Goal: Task Accomplishment & Management: Complete application form

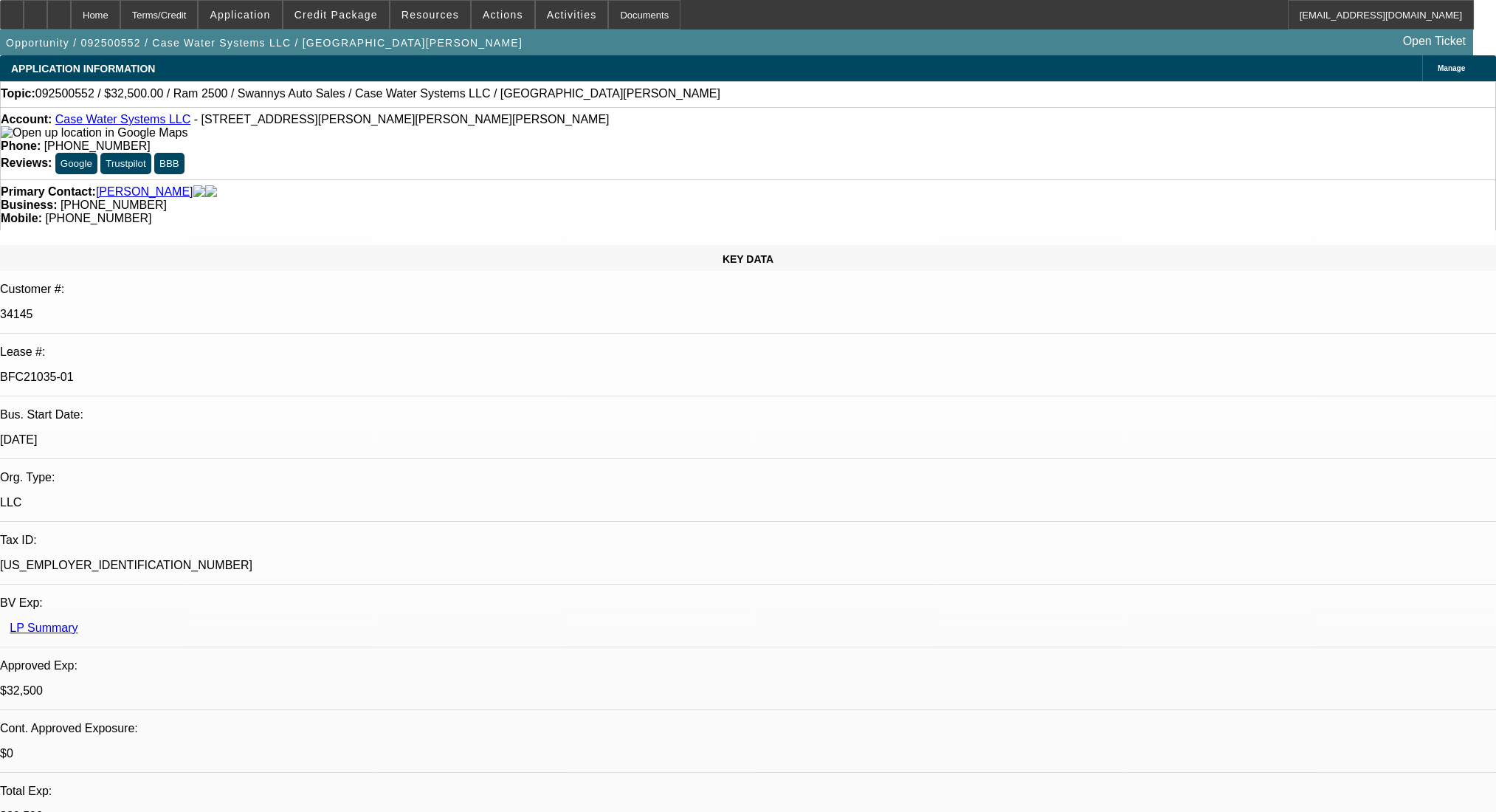
select select "0"
select select "2"
select select "0.1"
select select "4"
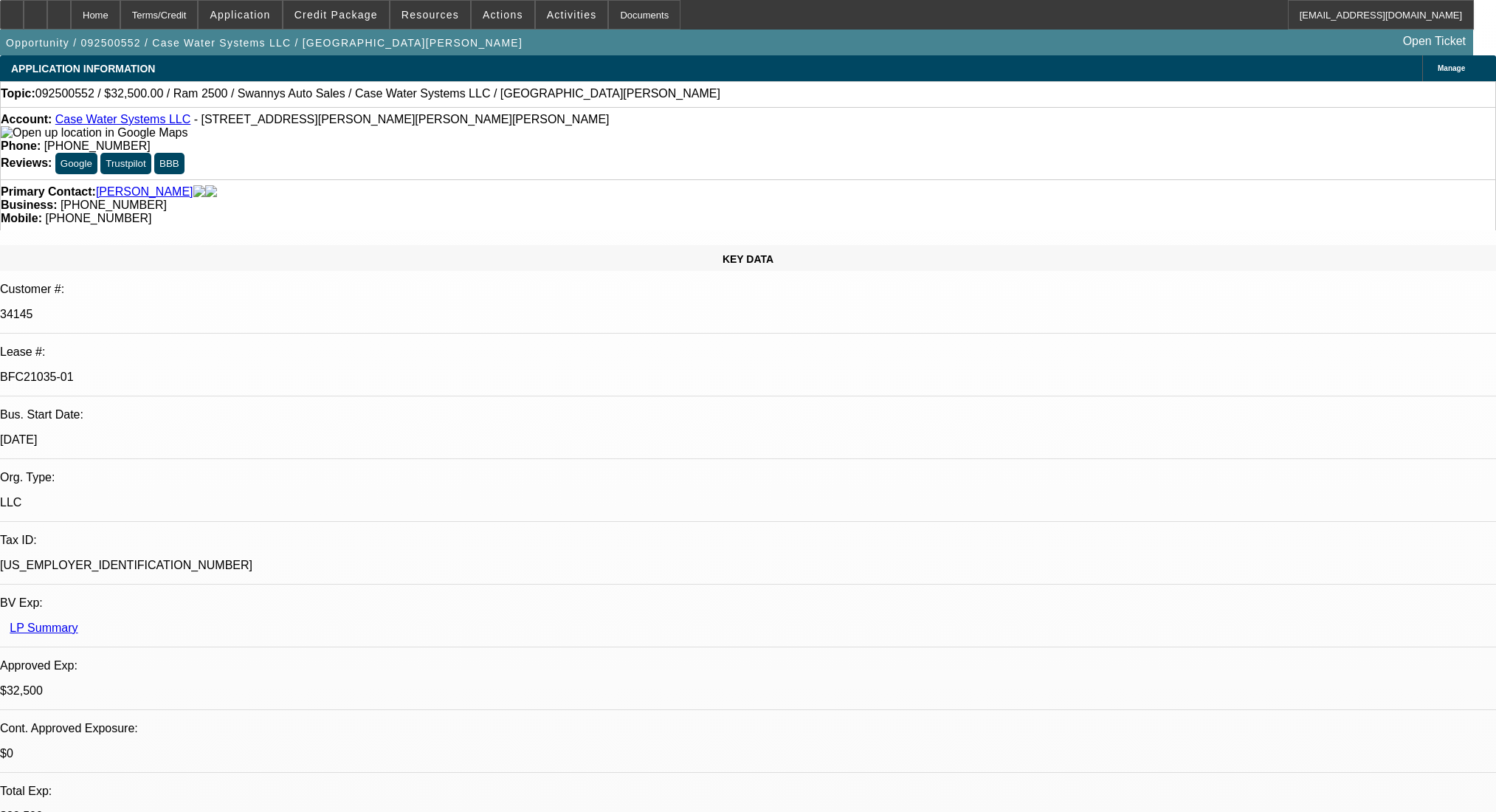
select select "0"
select select "2"
select select "0"
select select "6"
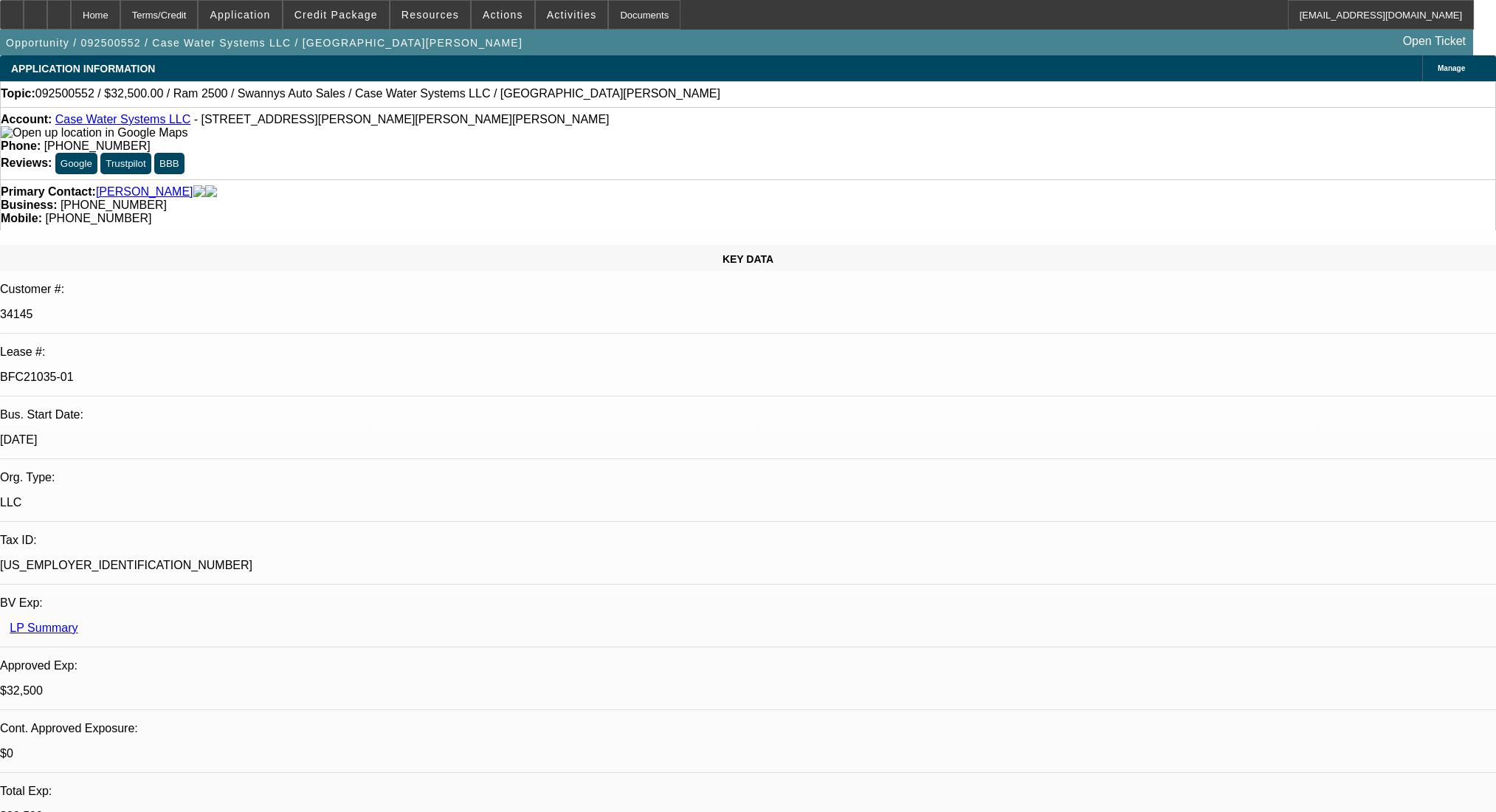
select select "0"
select select "2"
select select "0"
select select "6"
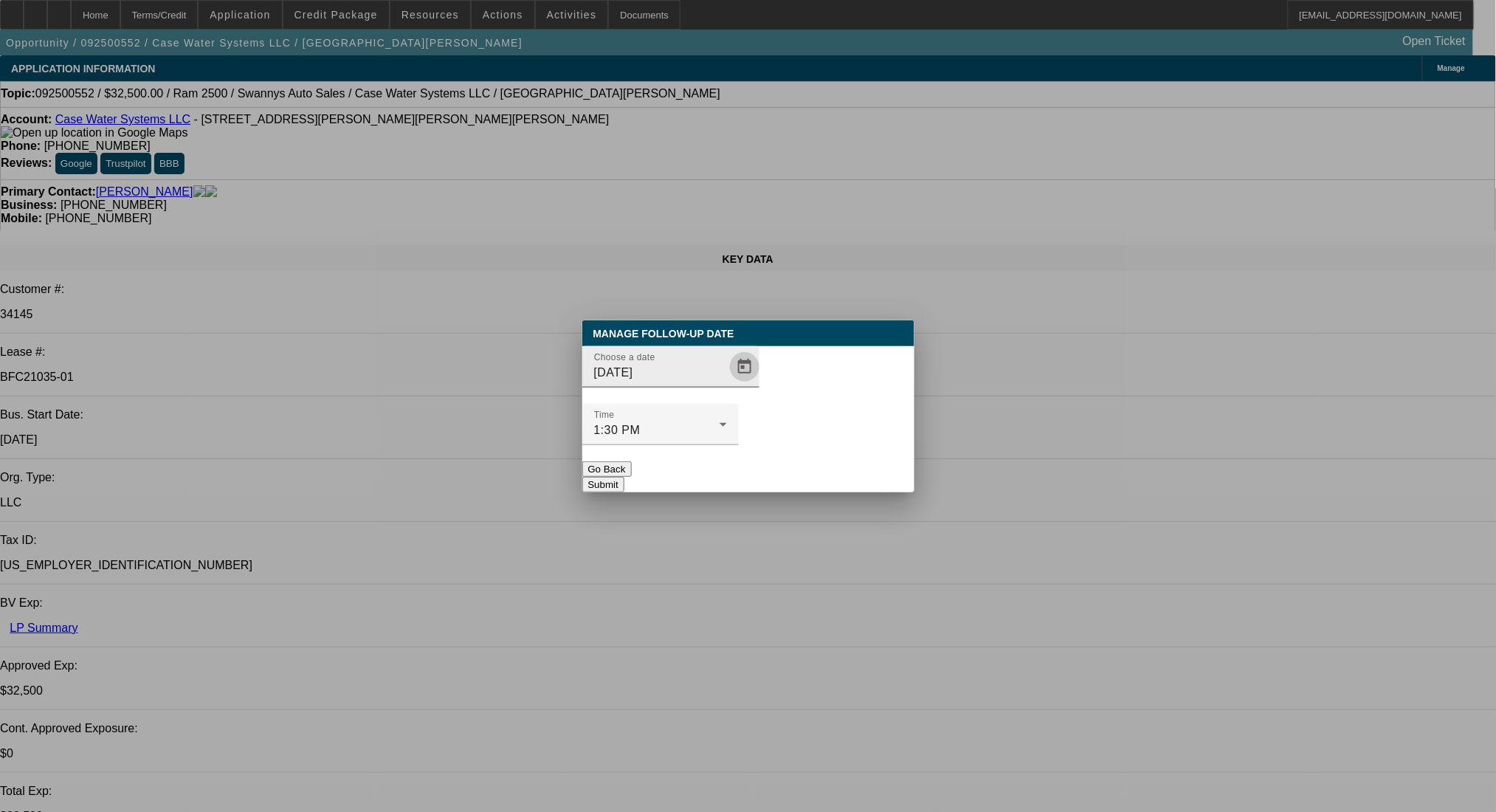
click at [731, 385] on span "Open calendar" at bounding box center [744, 367] width 35 height 35
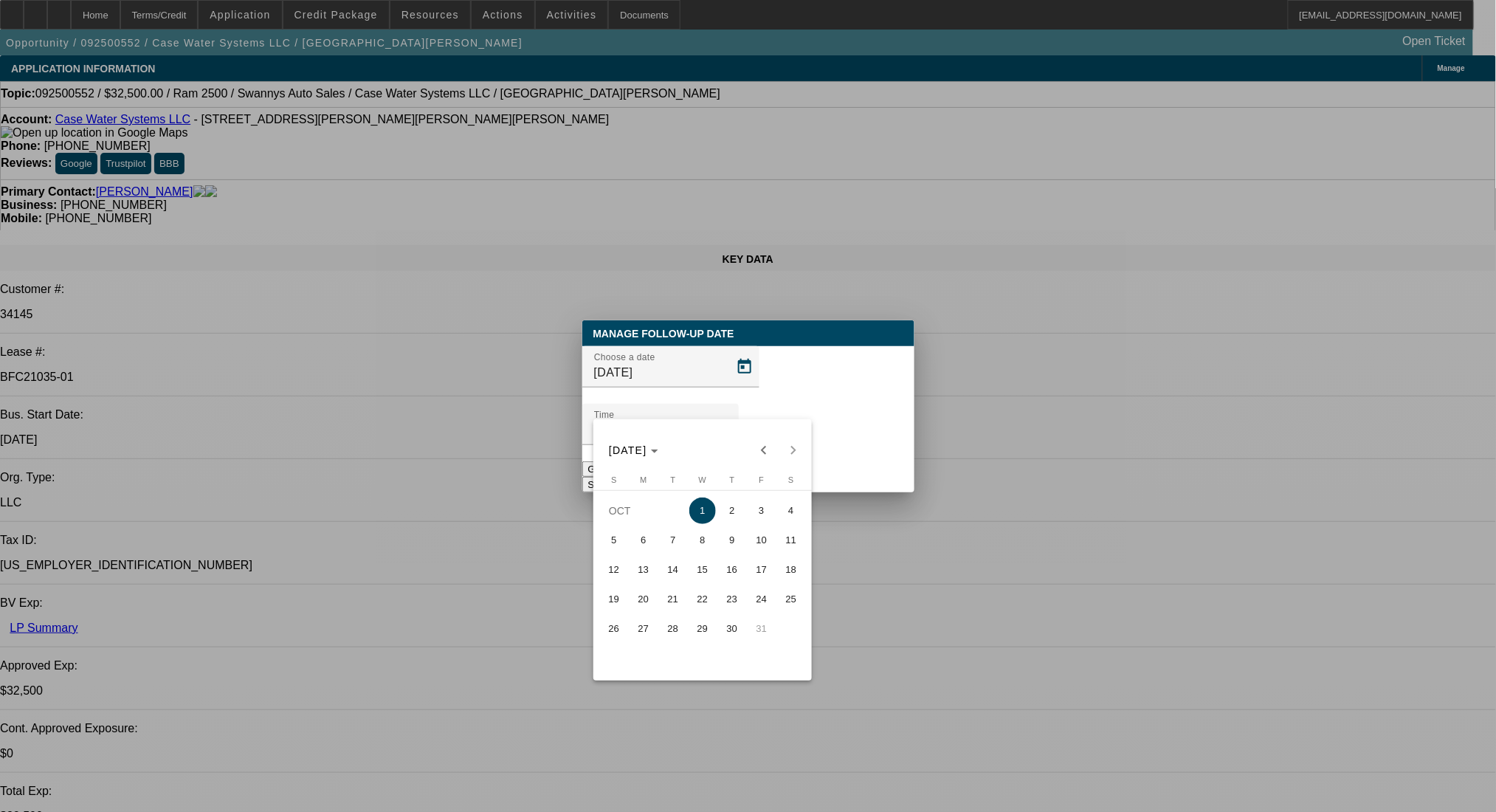
click at [728, 640] on span "30" at bounding box center [732, 629] width 27 height 27
type input "[DATE]"
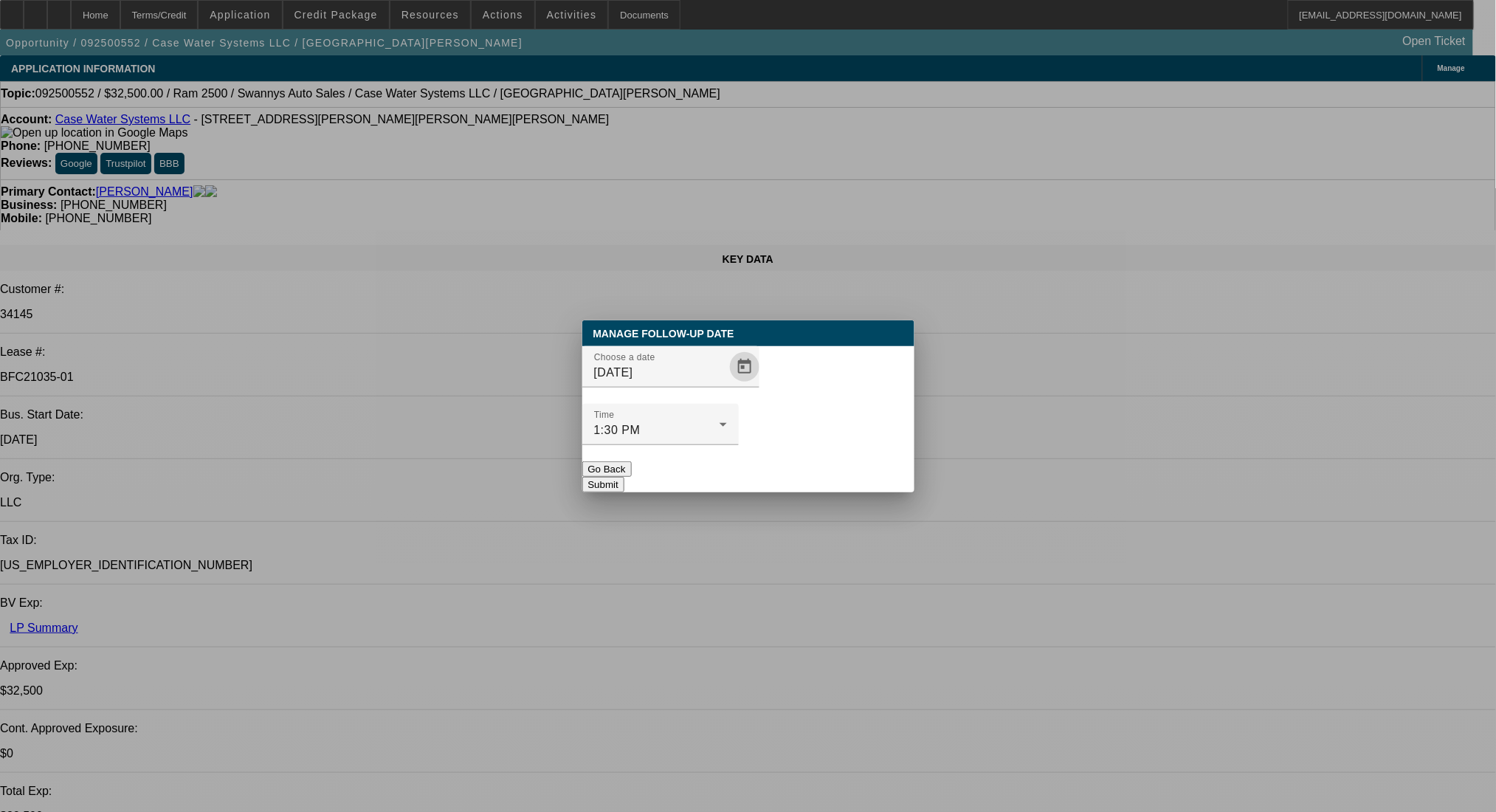
click at [828, 463] on div "Manage Follow-Up Date Choose a date [DATE] Time 1:30 PM Go Back Submit" at bounding box center [748, 406] width 332 height 172
click at [624, 476] on button "Submit" at bounding box center [603, 484] width 42 height 16
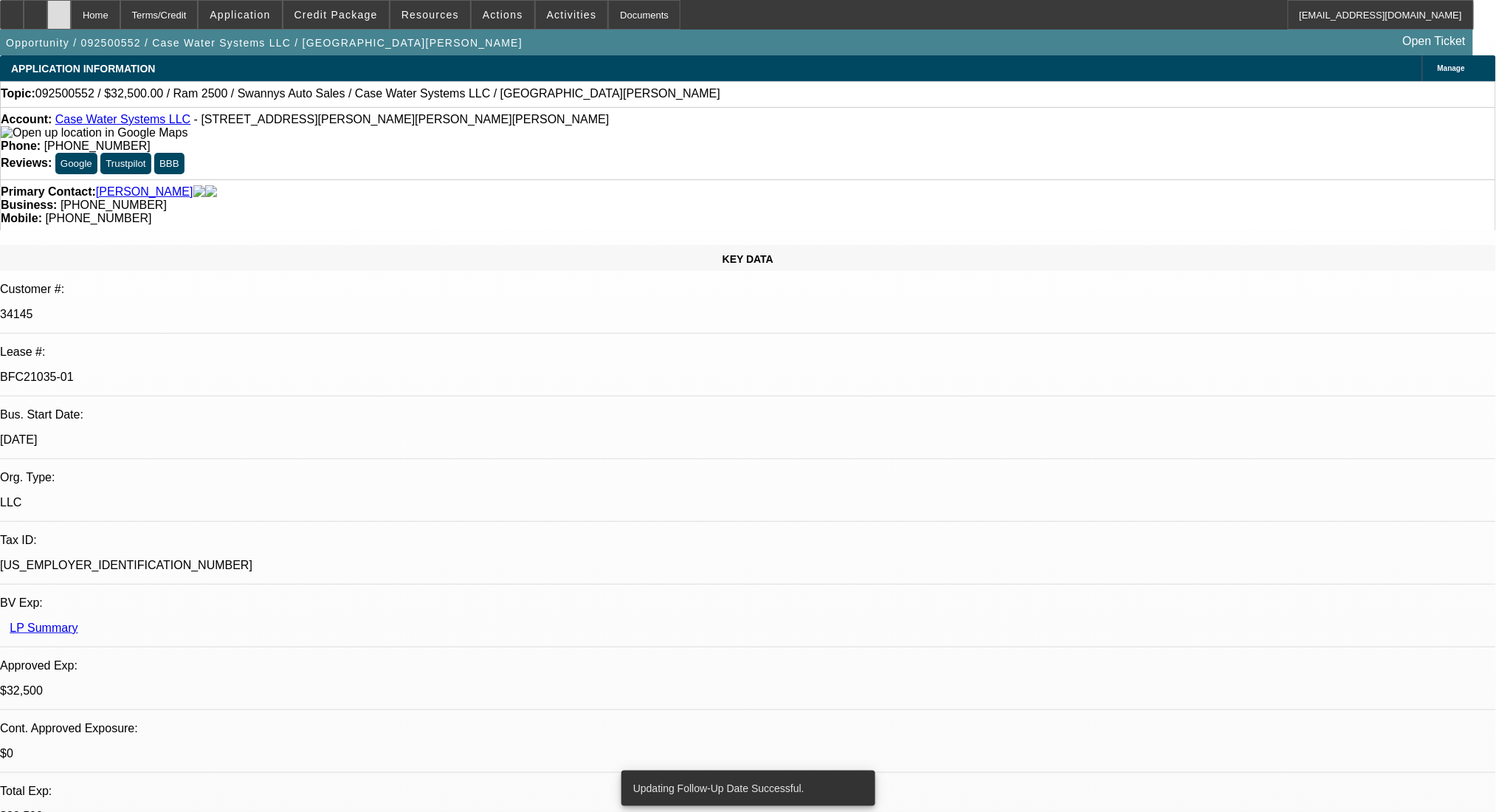
click at [71, 16] on div at bounding box center [59, 15] width 23 height 29
select select "0"
select select "2"
select select "0.1"
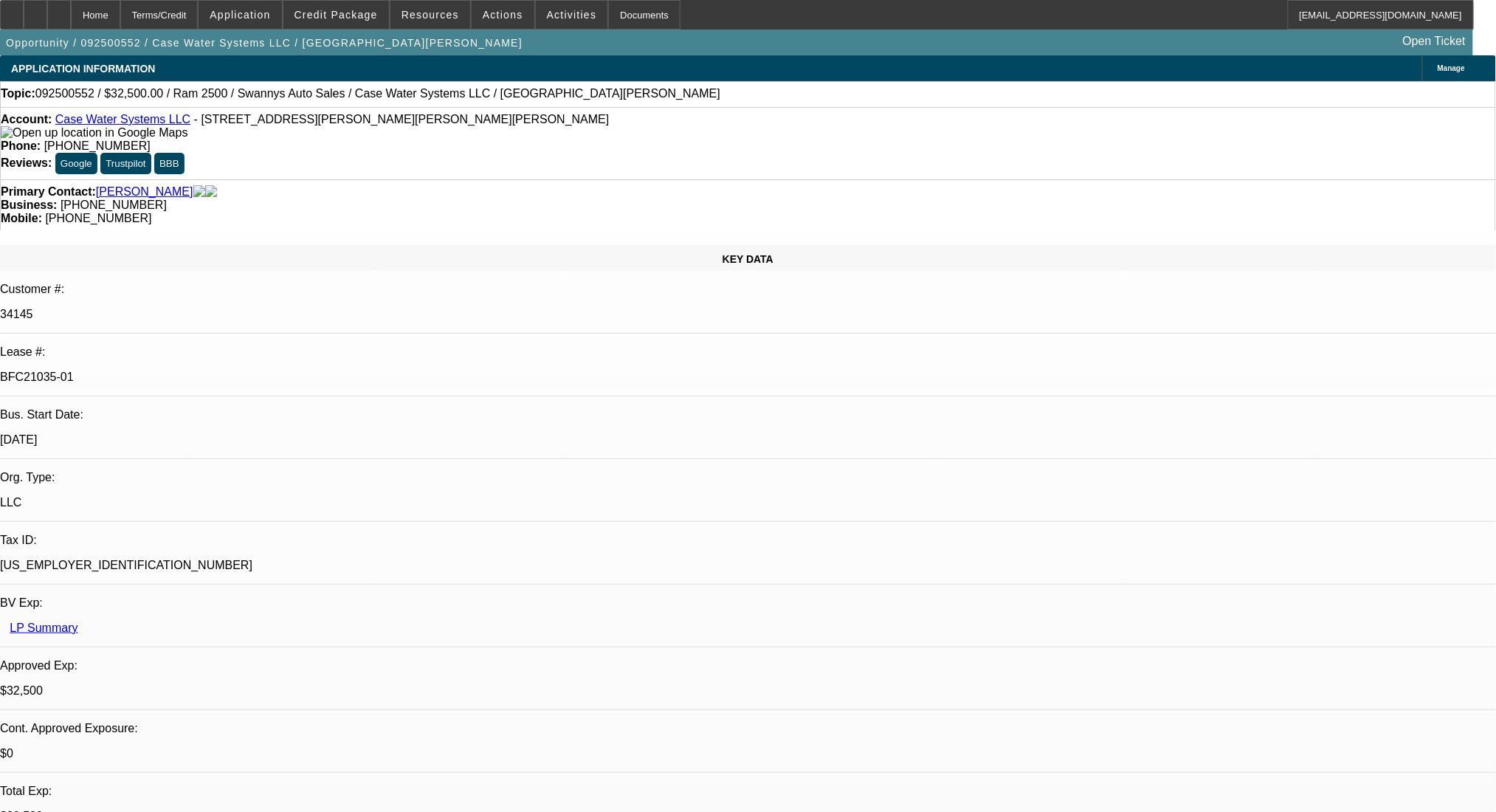
select select "4"
select select "0"
select select "2"
select select "0"
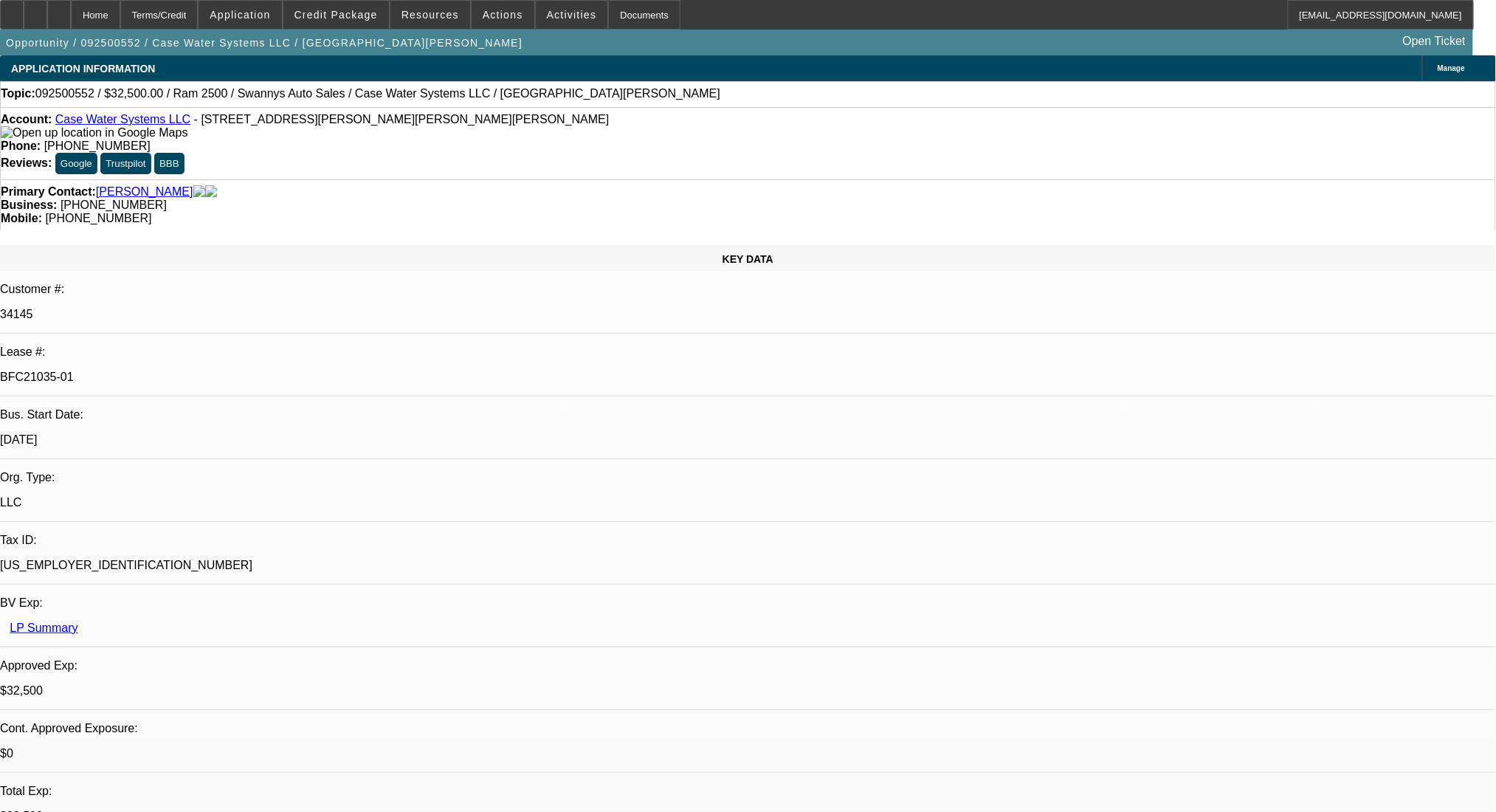
select select "6"
select select "0"
select select "2"
select select "0"
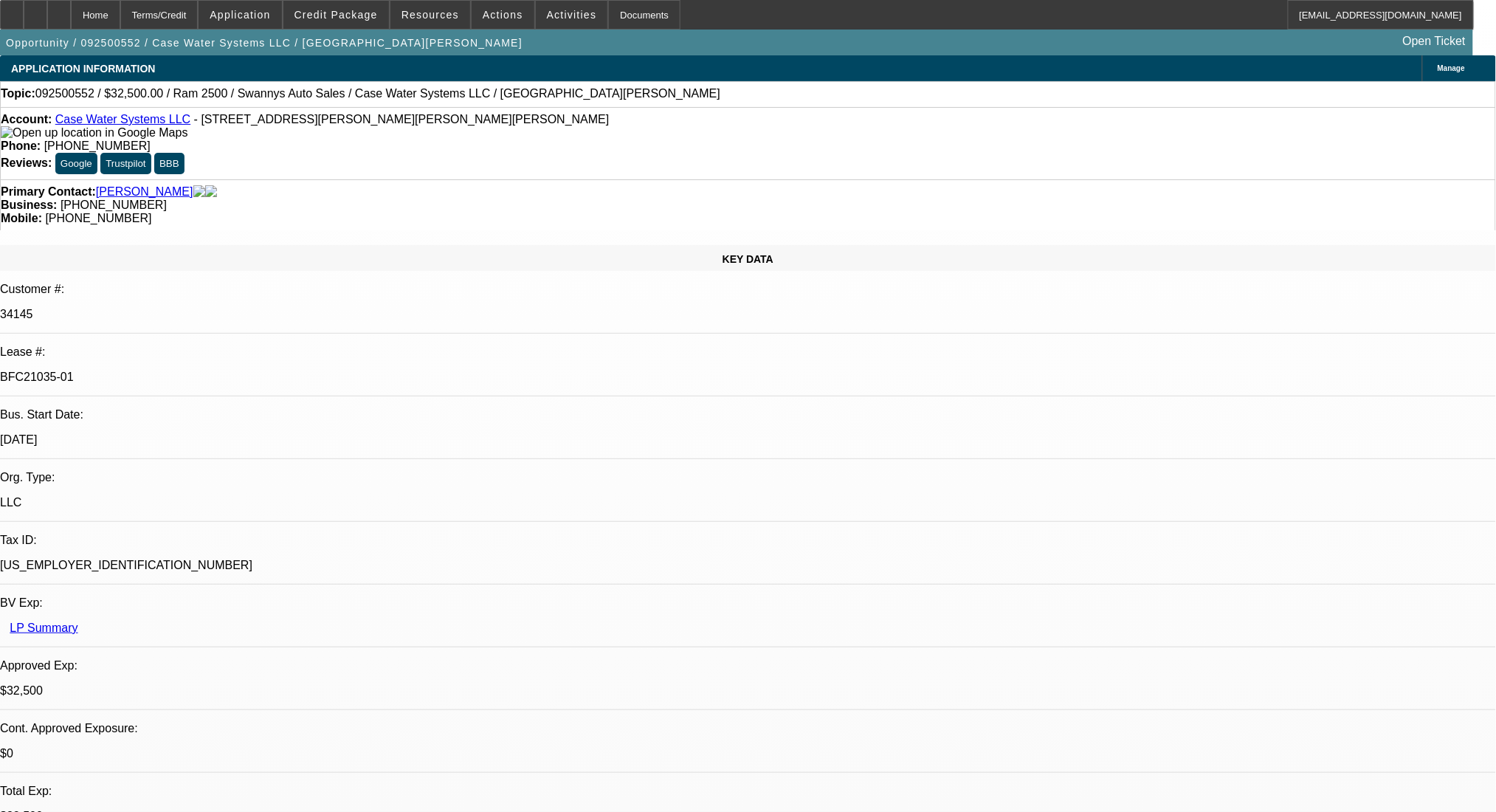
select select "6"
click at [59, 10] on icon at bounding box center [59, 10] width 0 height 0
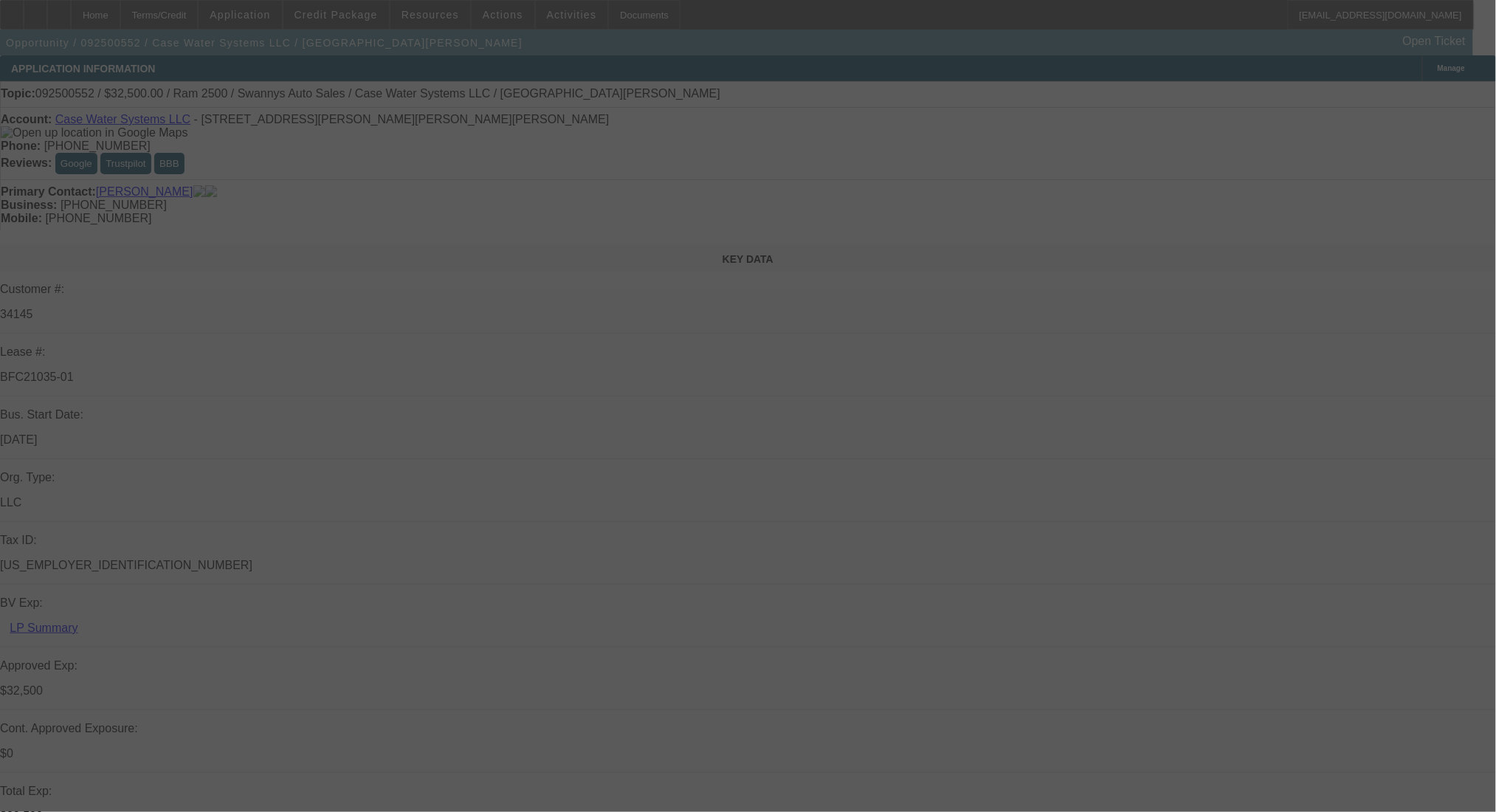
select select "0"
select select "2"
select select "0.1"
select select "4"
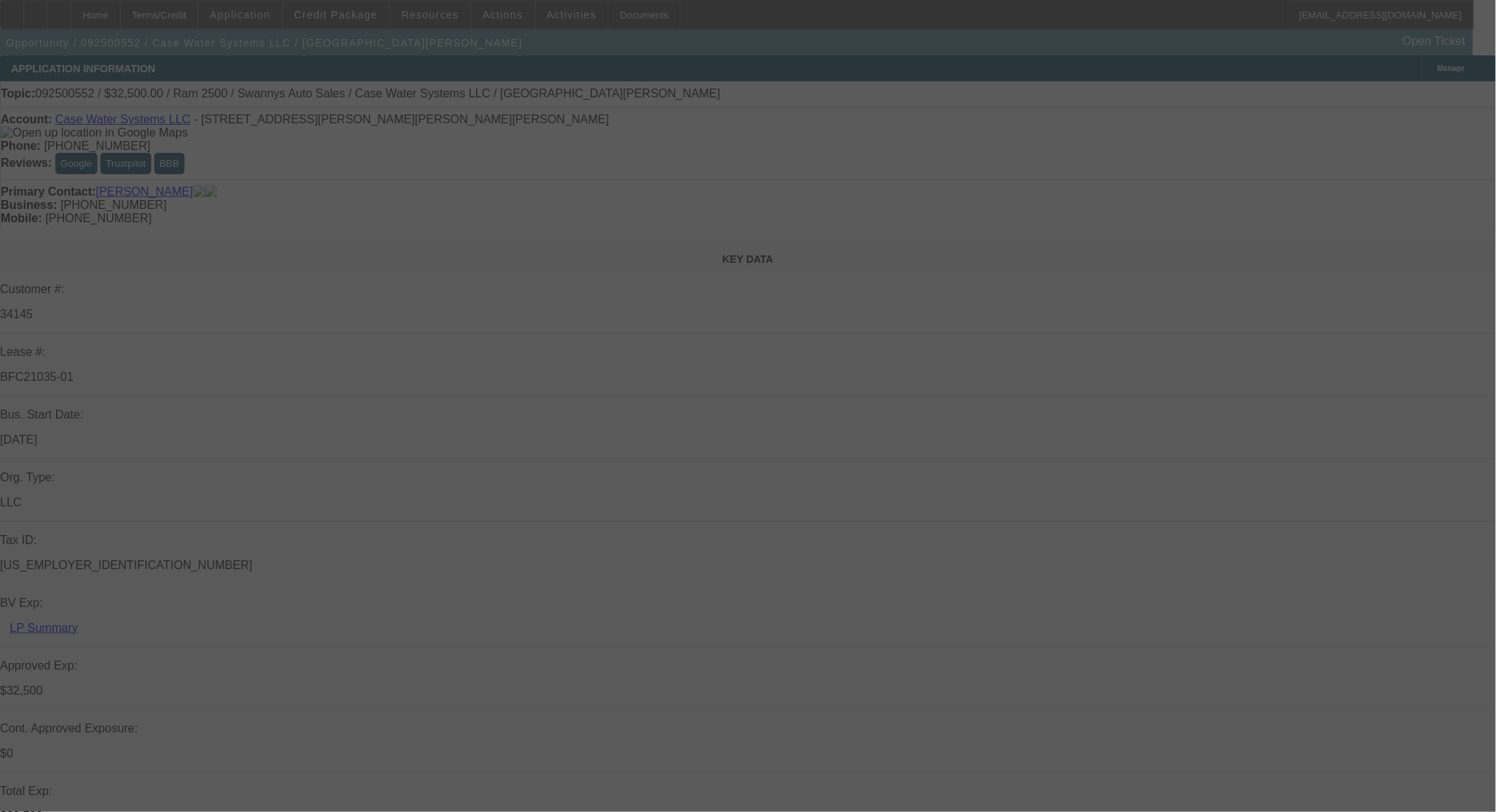
select select "0"
select select "2"
select select "0"
select select "6"
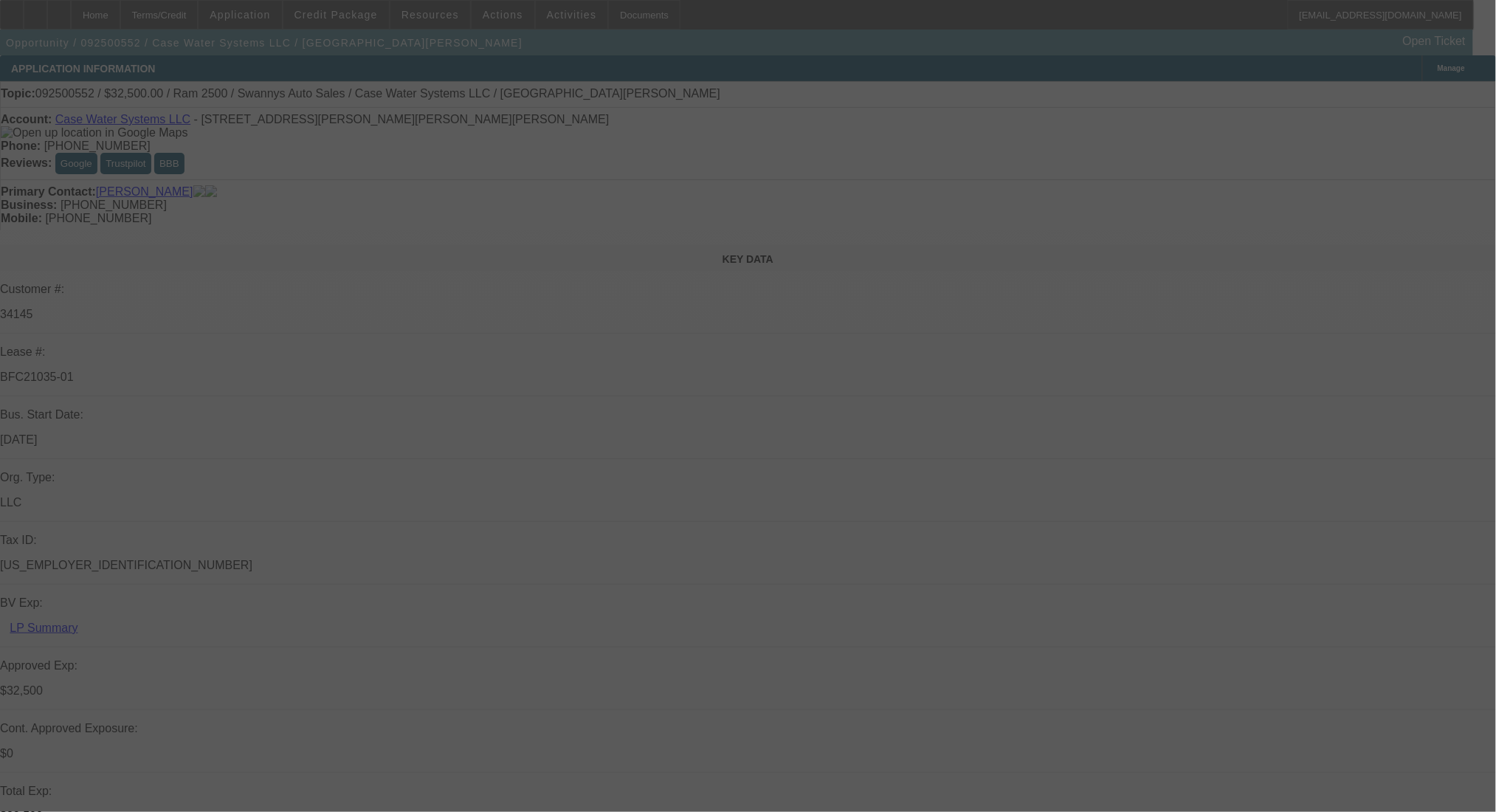
select select "0"
select select "2"
select select "0"
select select "6"
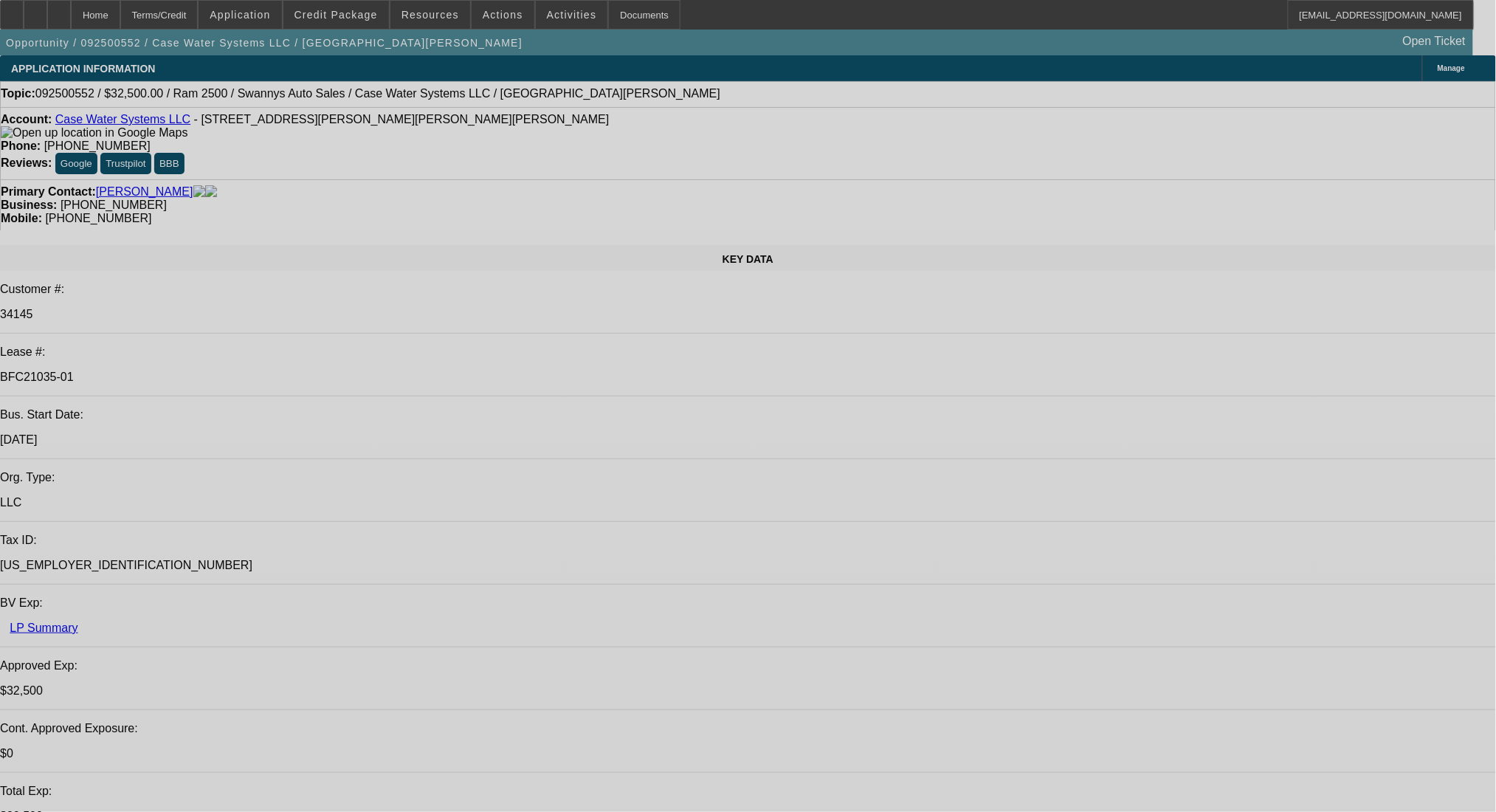
select select "0"
select select "2"
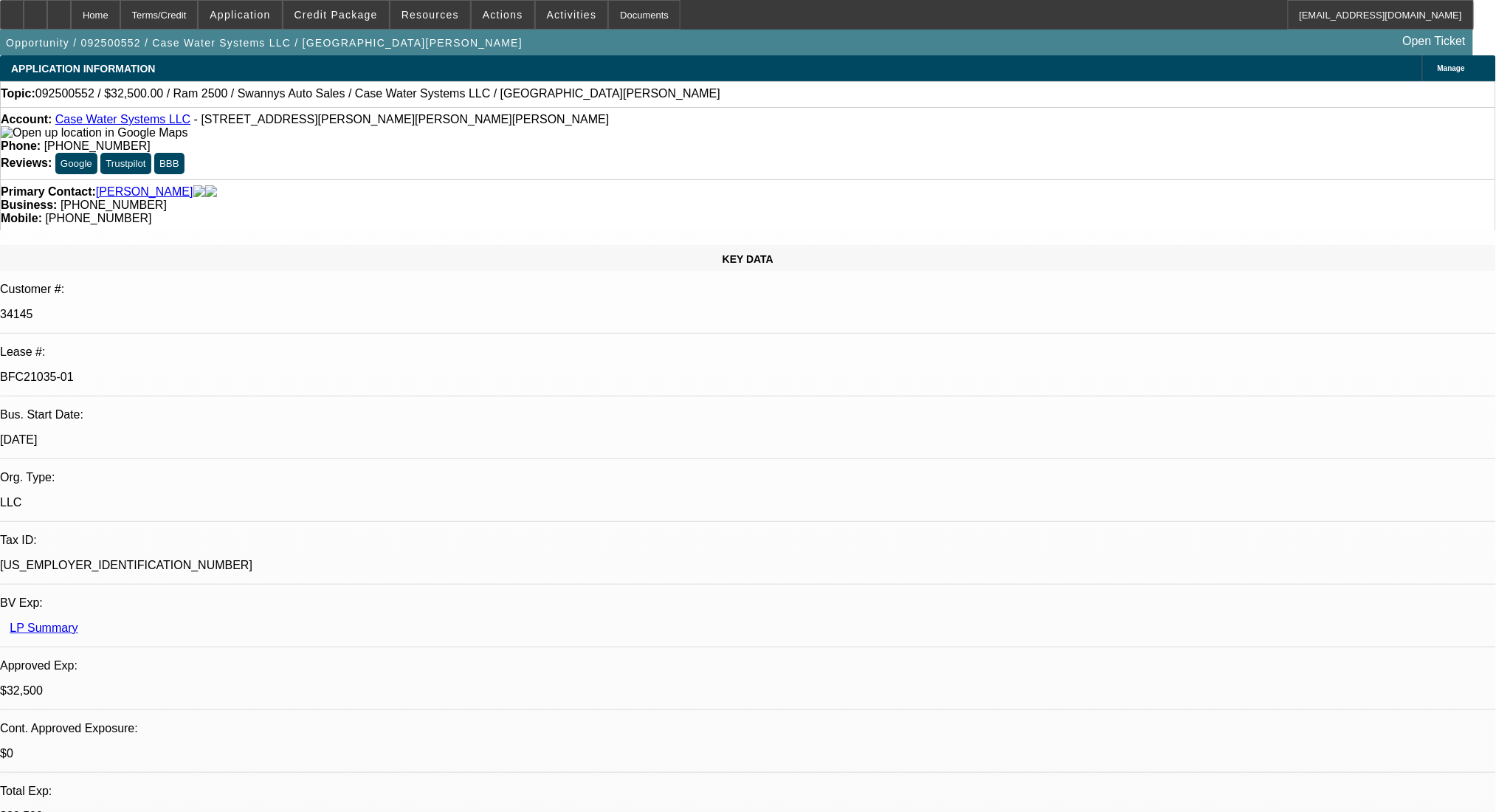
select select "0.1"
select select "4"
select select "0"
select select "2"
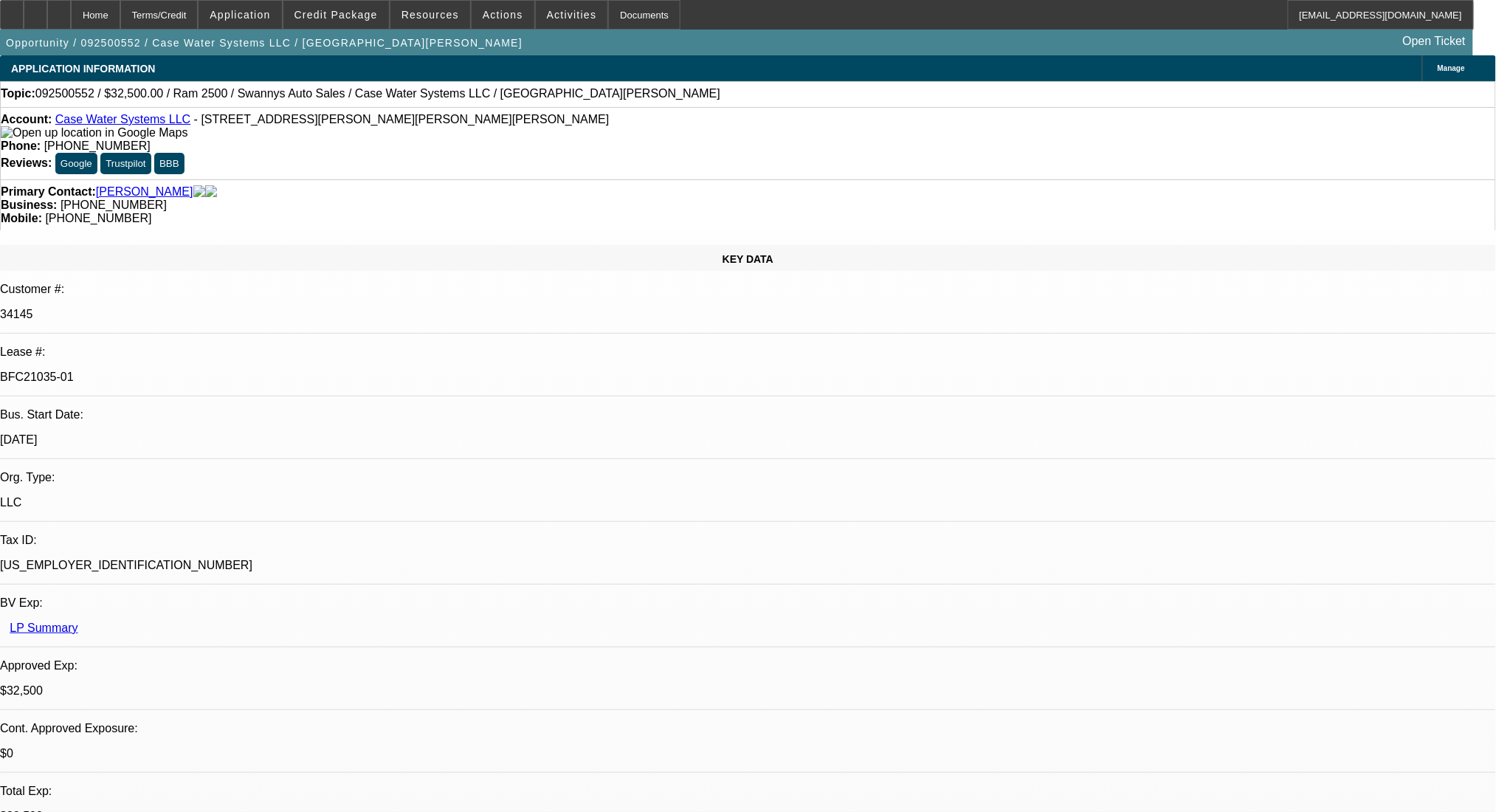
select select "0"
select select "6"
select select "0"
select select "2"
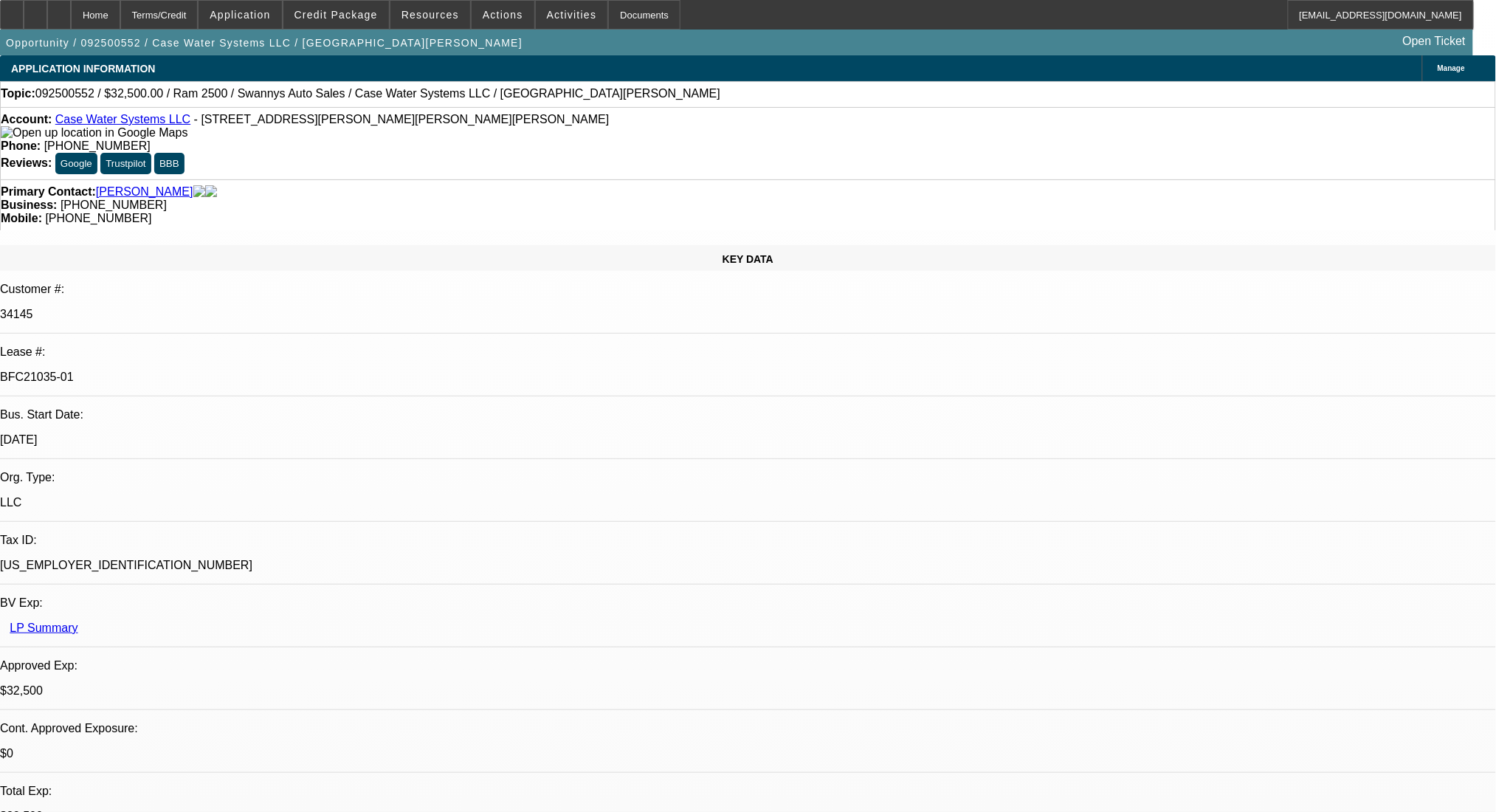
select select "0"
select select "6"
click at [199, 10] on div "Terms/Credit" at bounding box center [159, 15] width 78 height 29
